Goal: Task Accomplishment & Management: Manage account settings

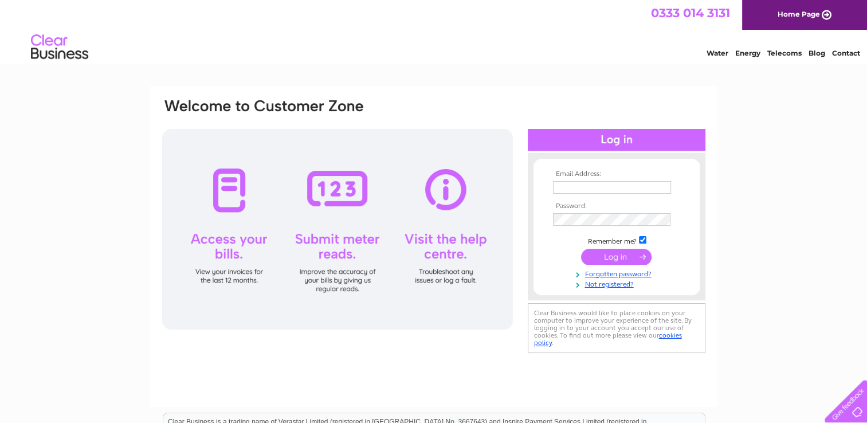
type input "deliziosoweybridge@gmail.com"
click at [612, 253] on input "submit" at bounding box center [616, 257] width 70 height 16
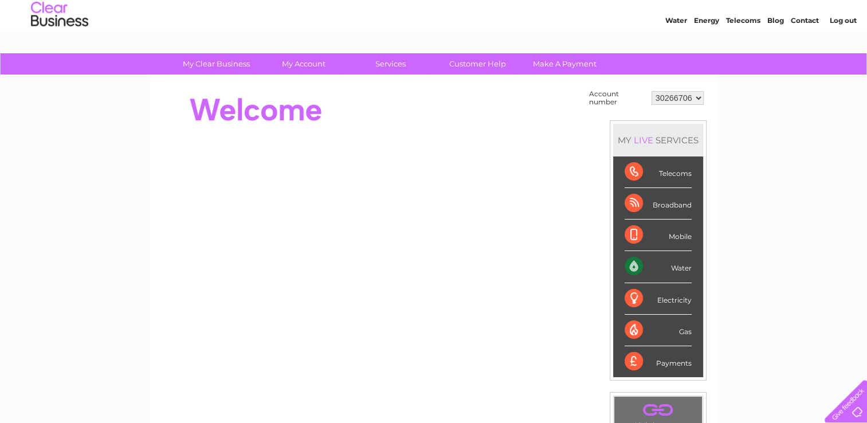
scroll to position [34, 0]
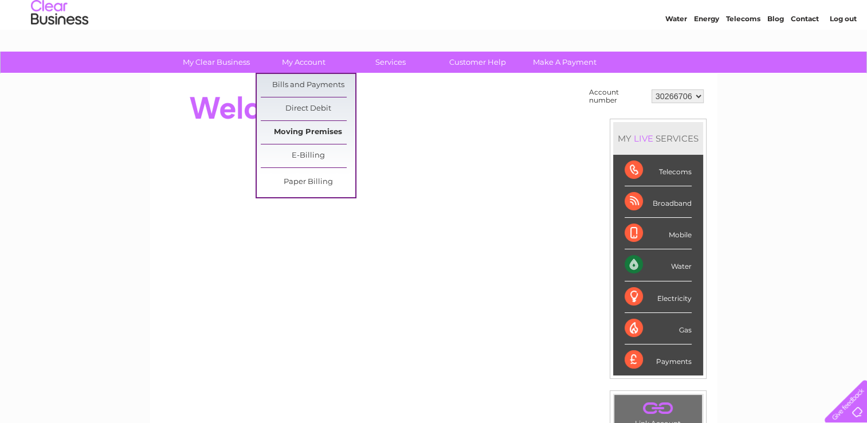
click at [303, 132] on link "Moving Premises" at bounding box center [308, 132] width 95 height 23
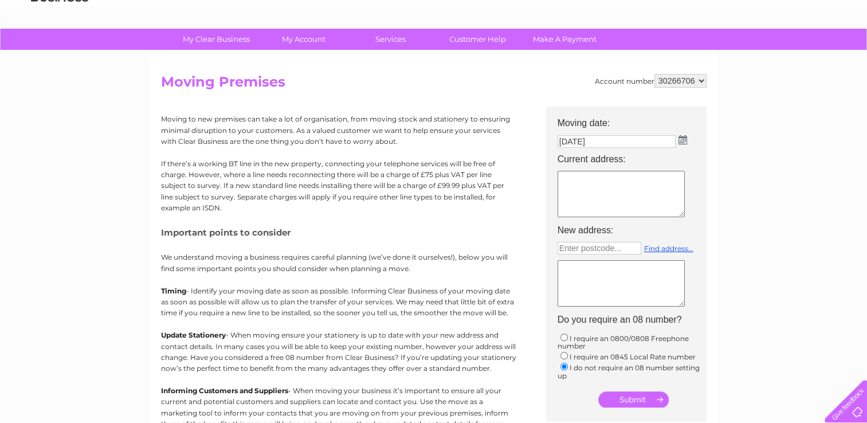
scroll to position [65, 0]
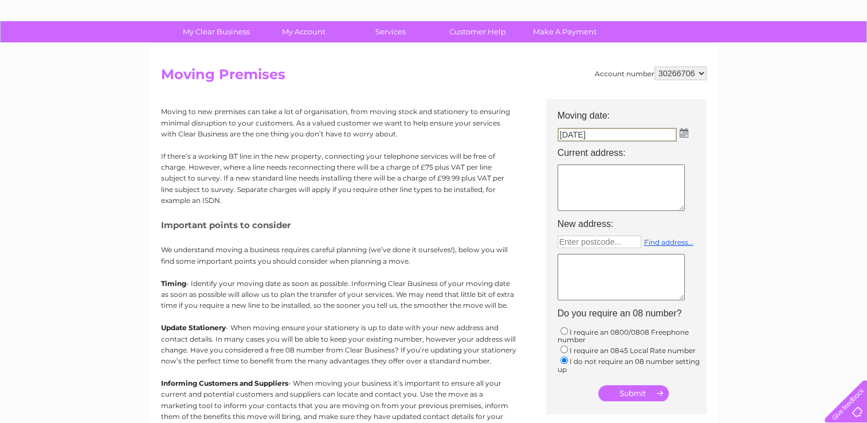
click at [609, 135] on input "09/10/2025" at bounding box center [617, 135] width 119 height 14
click at [683, 132] on img at bounding box center [684, 132] width 9 height 9
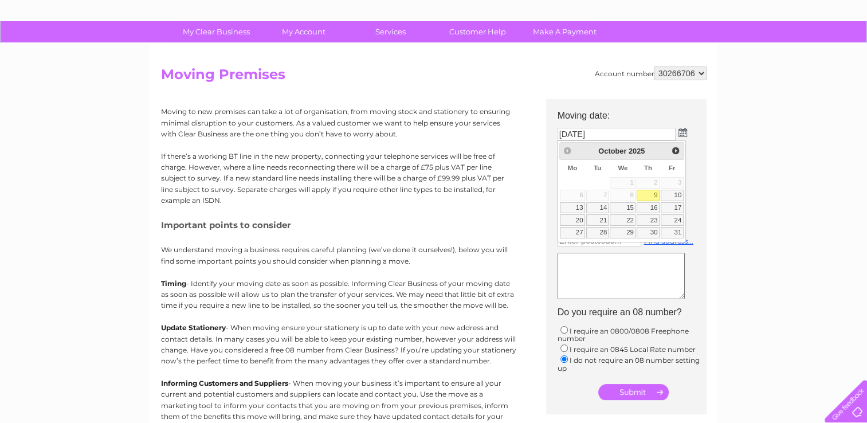
click at [578, 195] on table "Su Mo Tu We Th Fr Sa 1 2 3 4 5 6 7 8 9 10 11 12 13 14 15 16 17 18 19 20 21 22 2…" at bounding box center [621, 200] width 125 height 80
click at [653, 181] on table "Su Mo Tu We Th Fr Sa 1 2 3 4 5 6 7 8 9 10 11 12 13 14 15 16 17 18 19 20 21 22 2…" at bounding box center [621, 200] width 125 height 80
click at [745, 198] on div "My Clear Business Login Details My Details My Preferences Link Account My Accou…" at bounding box center [433, 357] width 867 height 672
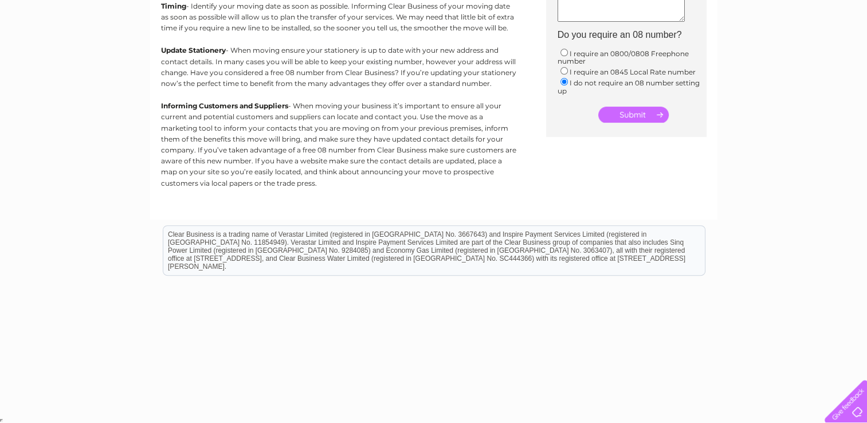
scroll to position [0, 0]
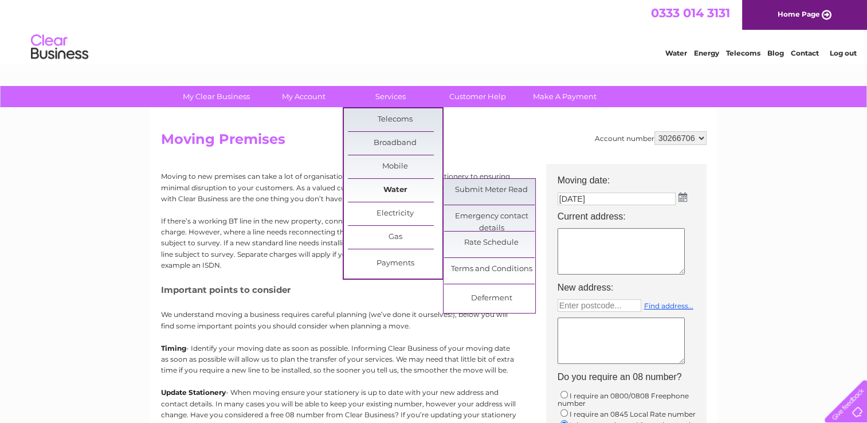
click at [390, 191] on link "Water" at bounding box center [395, 190] width 95 height 23
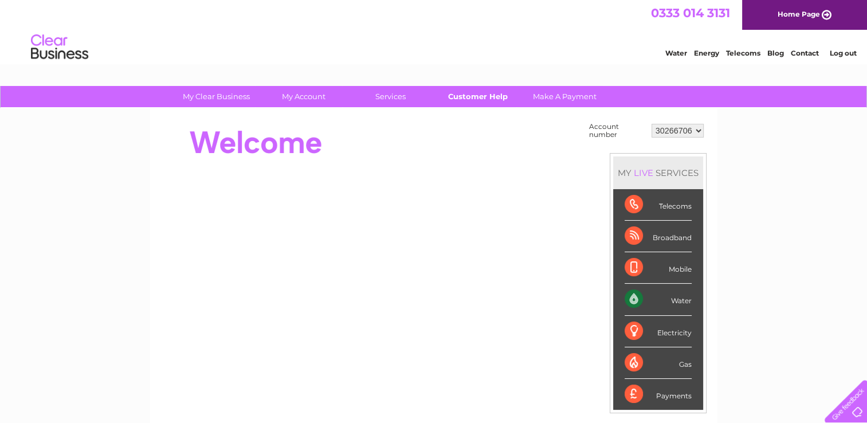
click at [492, 96] on link "Customer Help" at bounding box center [477, 96] width 95 height 21
